Goal: Navigation & Orientation: Find specific page/section

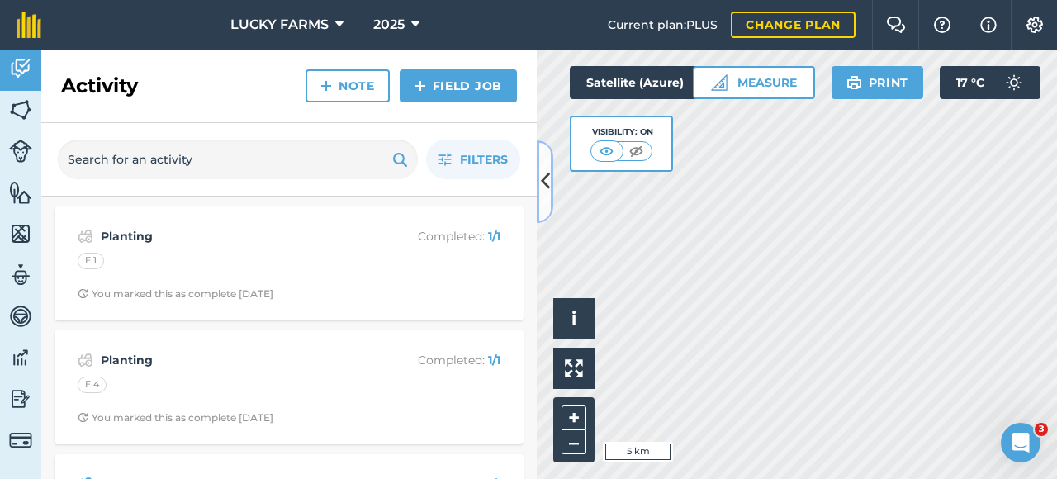
click at [550, 184] on button at bounding box center [545, 181] width 17 height 83
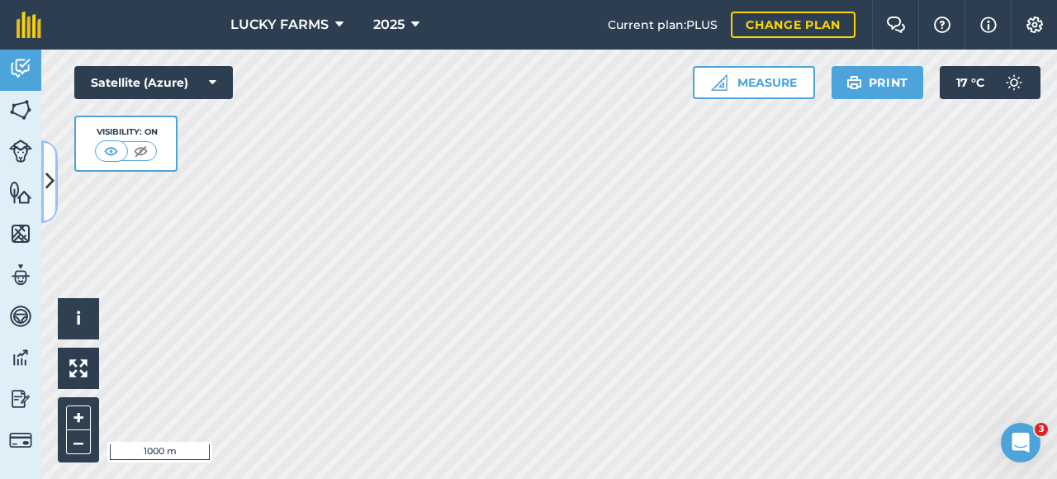
click at [53, 194] on icon at bounding box center [49, 181] width 9 height 29
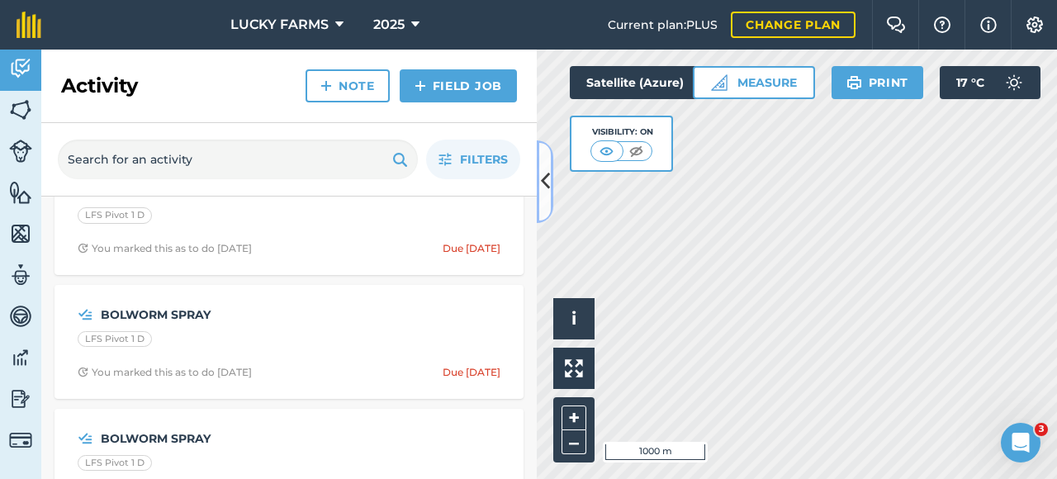
scroll to position [908, 0]
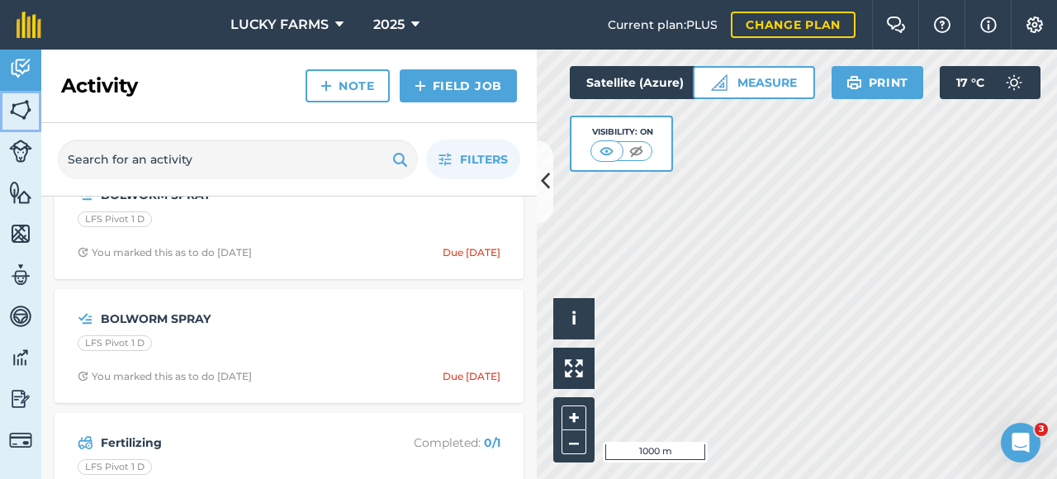
click at [28, 111] on img at bounding box center [20, 109] width 23 height 25
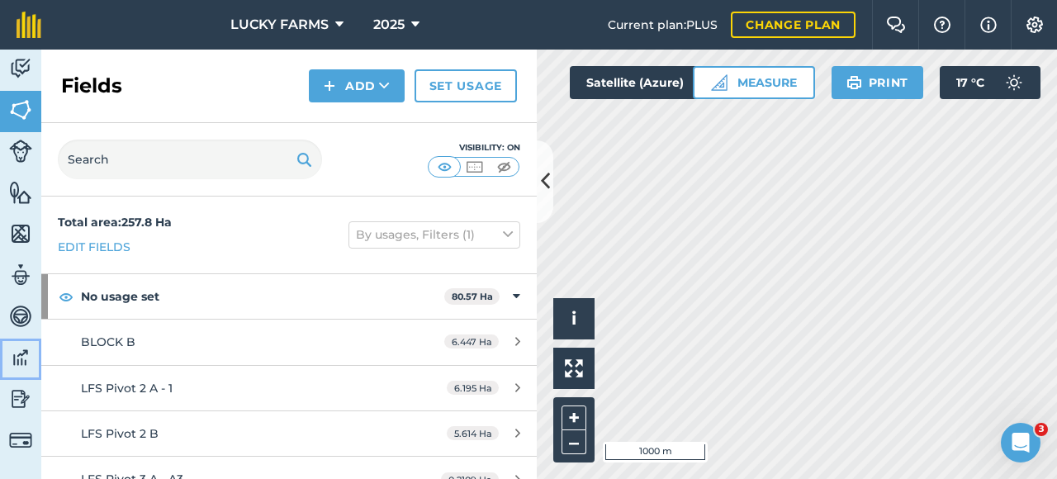
click at [26, 351] on img at bounding box center [20, 357] width 23 height 25
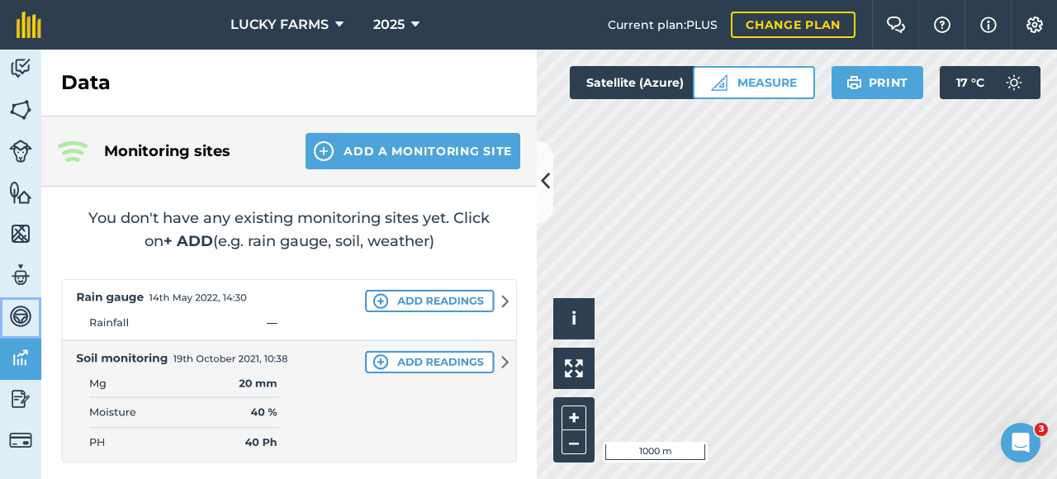
click at [30, 326] on img at bounding box center [20, 316] width 23 height 25
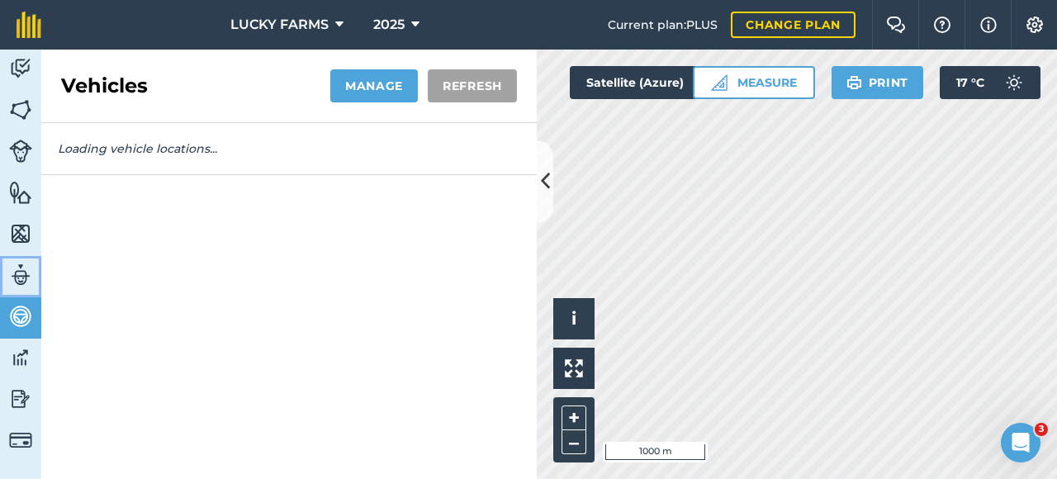
click at [29, 282] on img at bounding box center [20, 275] width 23 height 25
select select "MEMBER"
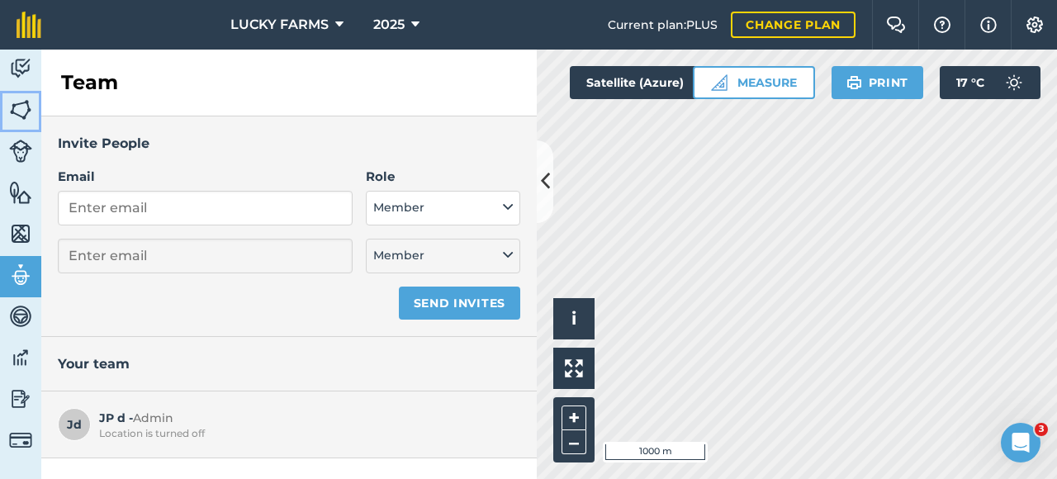
click at [16, 105] on img at bounding box center [20, 109] width 23 height 25
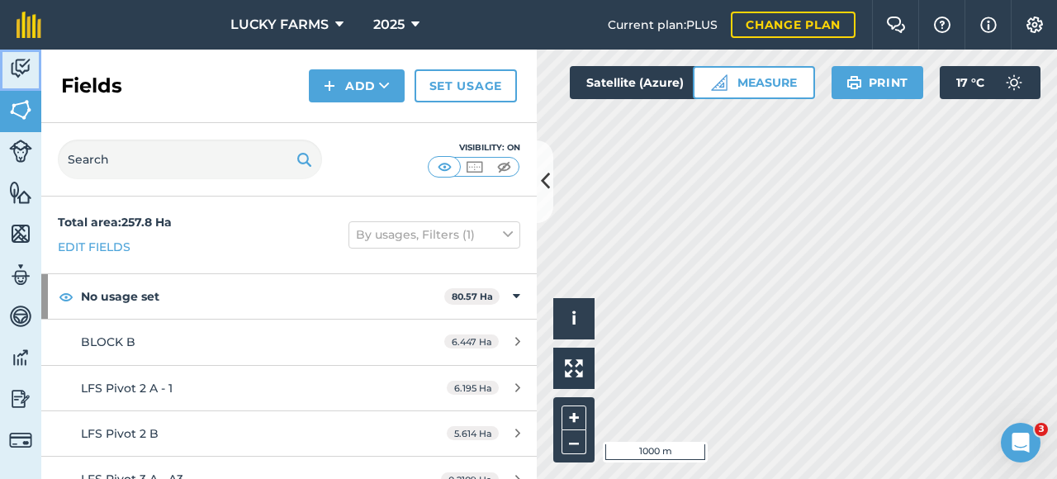
click at [24, 77] on img at bounding box center [20, 68] width 23 height 25
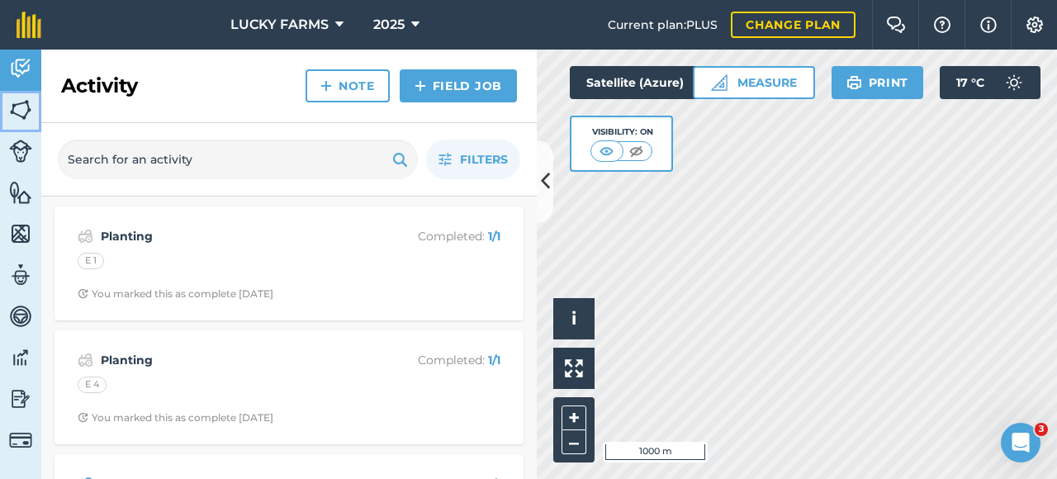
click at [19, 113] on img at bounding box center [20, 109] width 23 height 25
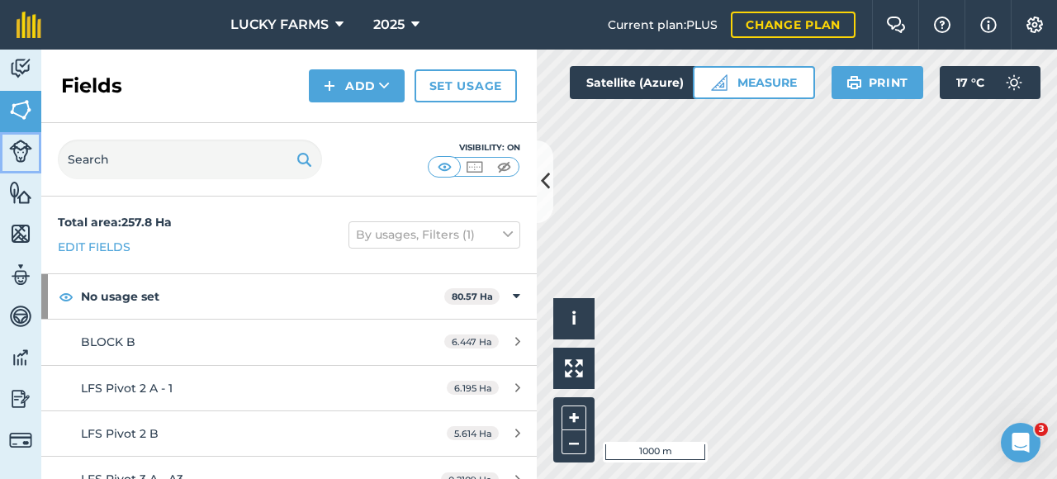
click at [12, 163] on link "Livestock" at bounding box center [20, 152] width 41 height 41
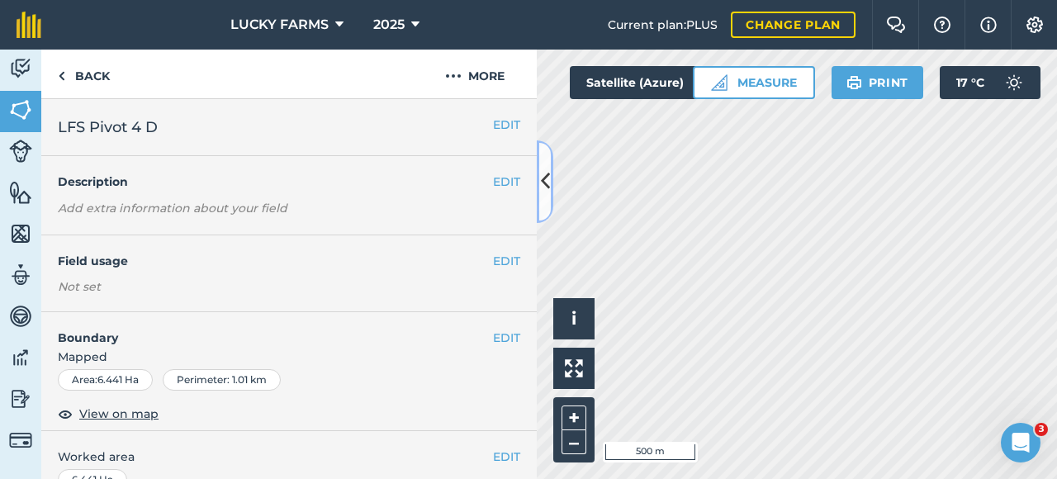
click at [545, 190] on icon at bounding box center [545, 181] width 9 height 29
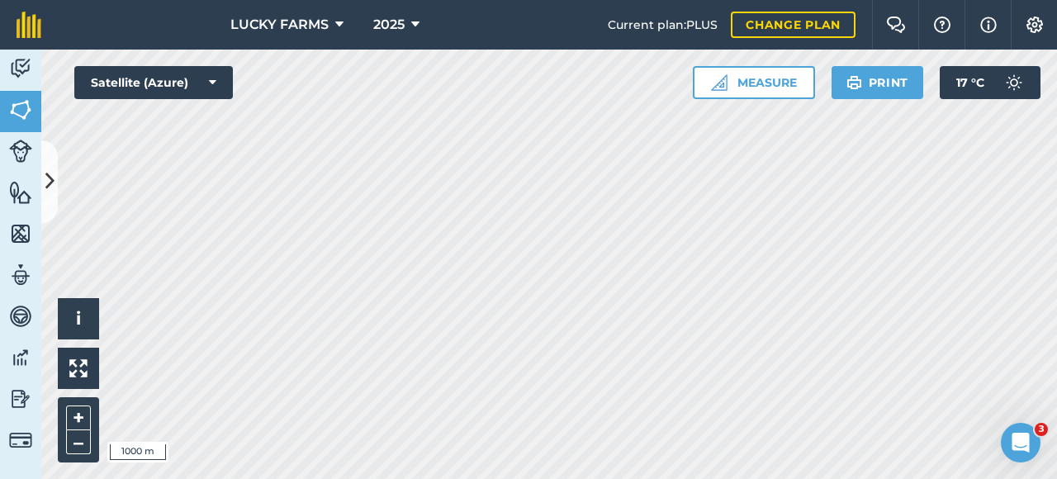
click at [505, 478] on html "LUCKY FARMS 2025 Current plan : PLUS Change plan Farm Chat Help Info Settings L…" at bounding box center [528, 239] width 1057 height 479
